Goal: Navigation & Orientation: Find specific page/section

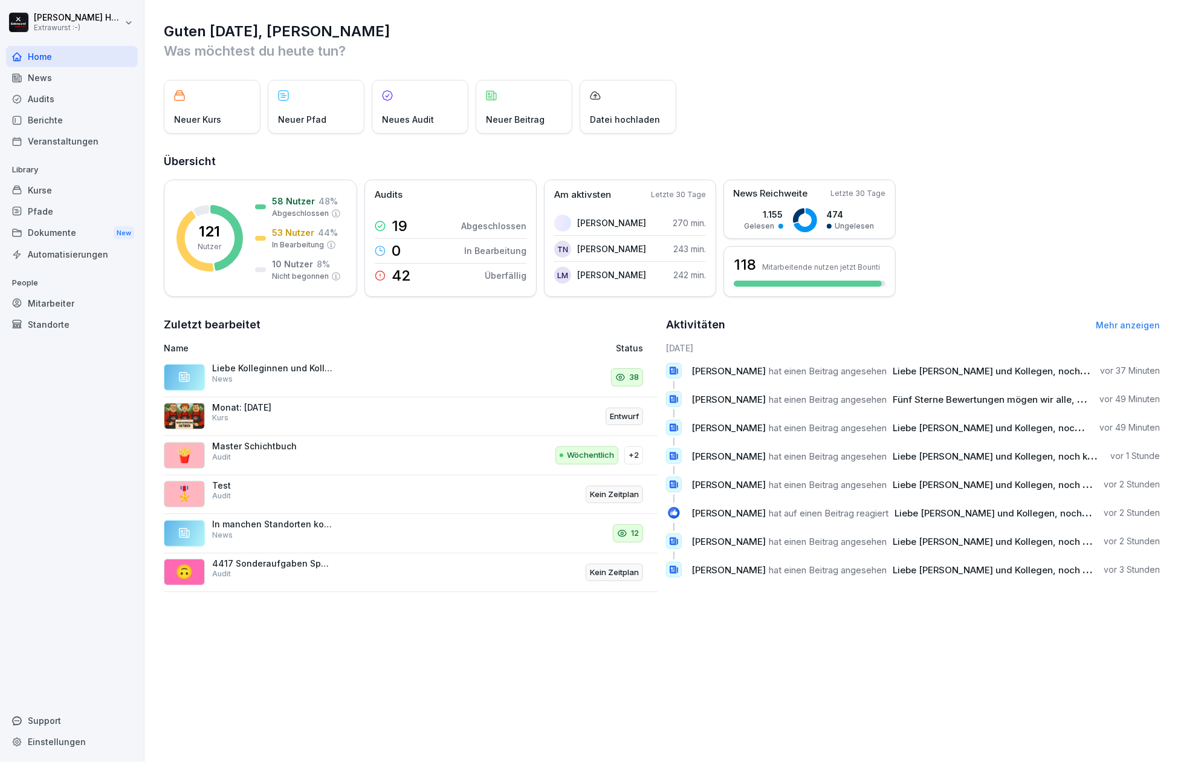
click at [48, 83] on div "News" at bounding box center [72, 77] width 132 height 21
click at [48, 76] on div "News" at bounding box center [72, 77] width 132 height 21
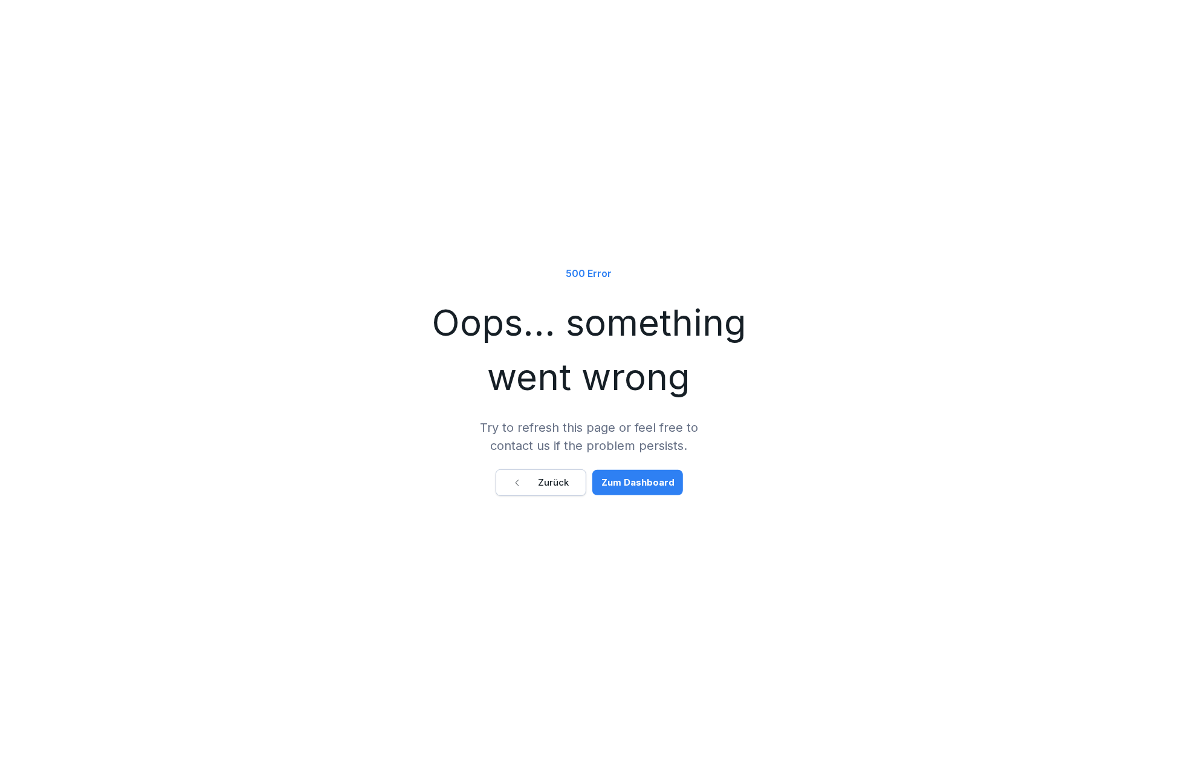
click at [628, 487] on div "Zum Dashboard" at bounding box center [638, 482] width 73 height 13
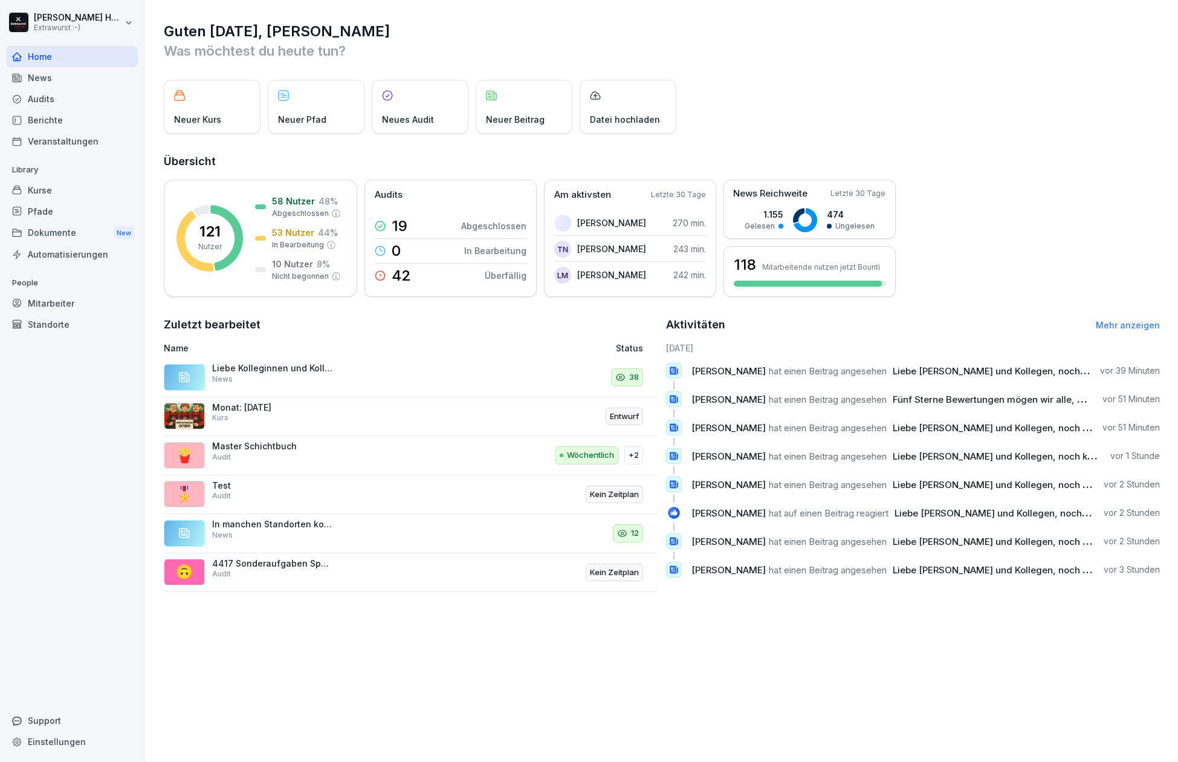
click at [44, 70] on div "News" at bounding box center [72, 77] width 132 height 21
